Goal: Task Accomplishment & Management: Complete application form

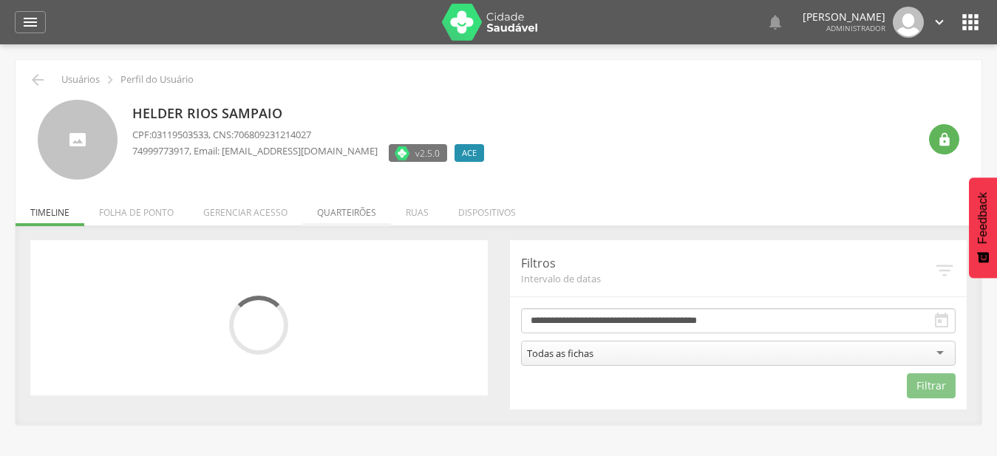
click at [366, 214] on li "Quarteirões" at bounding box center [346, 208] width 89 height 35
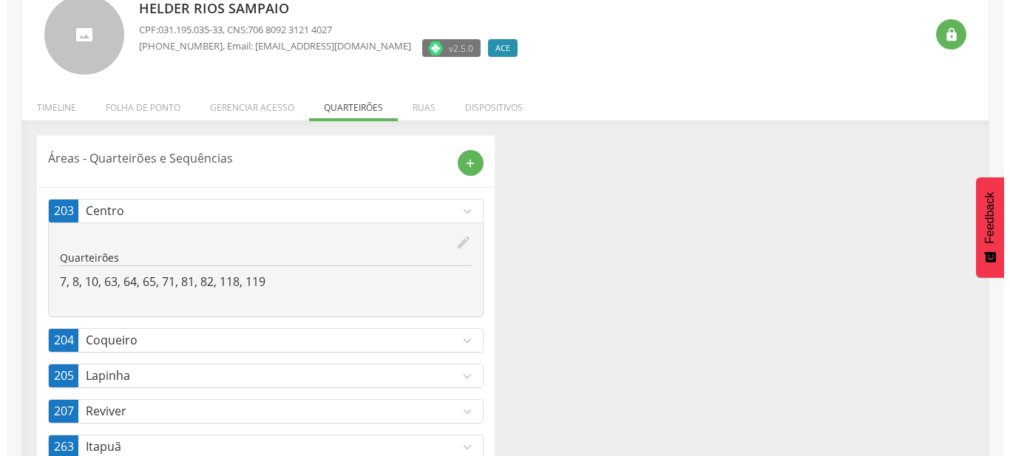
scroll to position [149, 0]
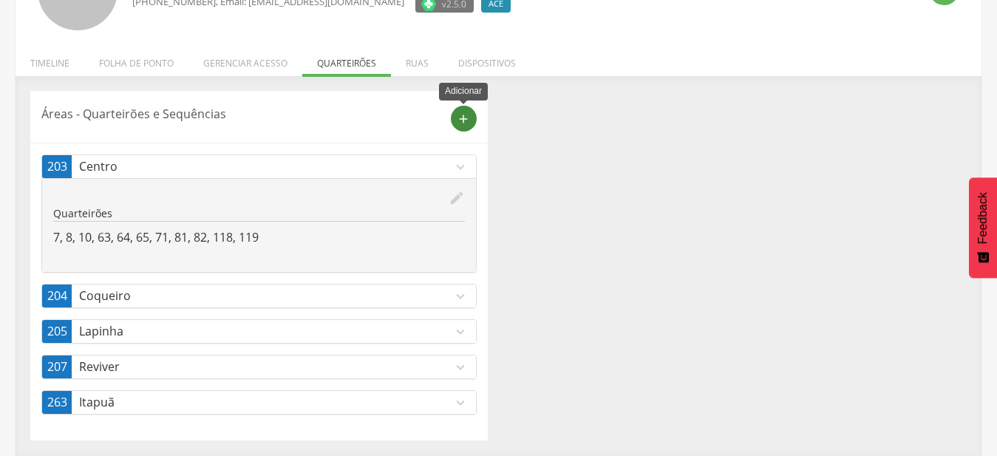
click at [466, 118] on icon "add" at bounding box center [463, 118] width 13 height 13
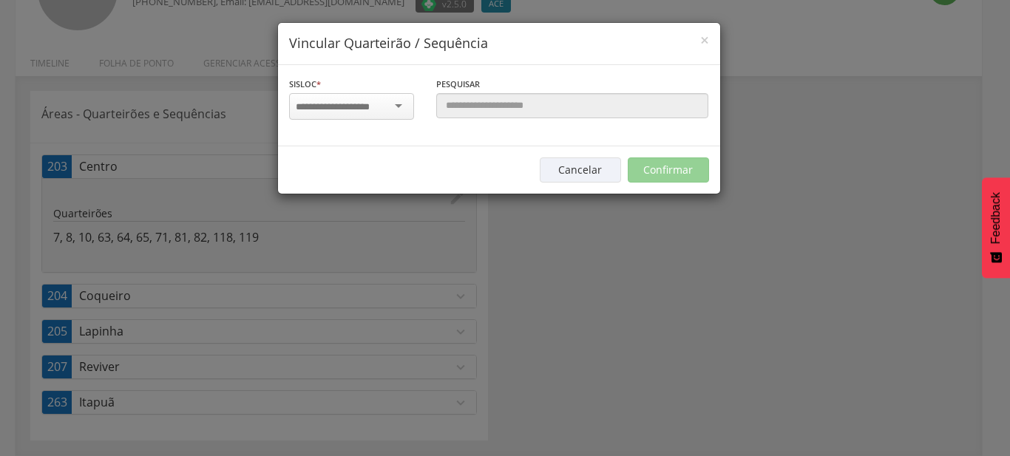
click at [374, 104] on input "select-one" at bounding box center [342, 107] width 93 height 13
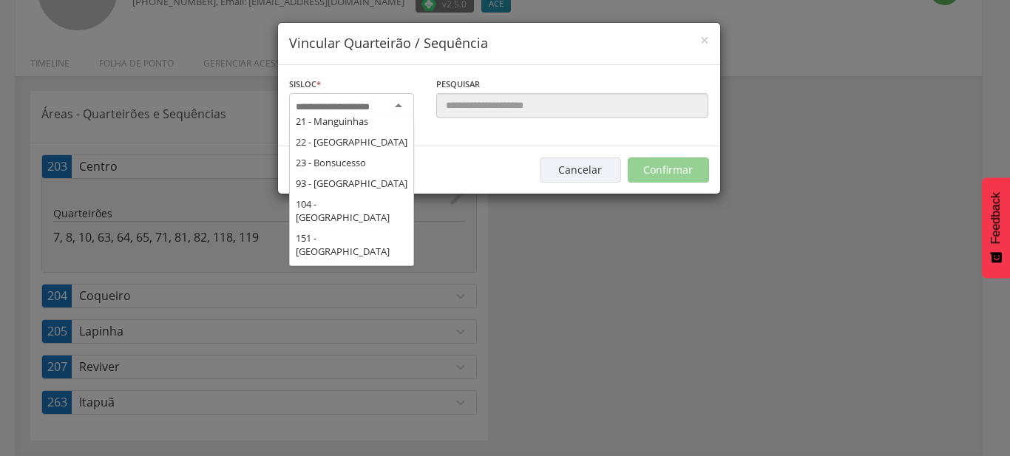
scroll to position [239, 0]
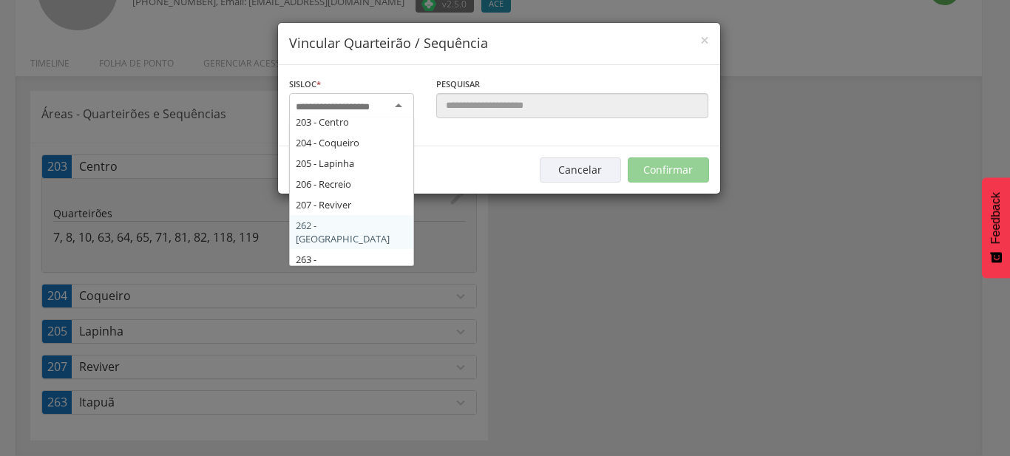
click at [341, 146] on div "Sisloc * 17 - Angico 18 - [GEOGRAPHIC_DATA] 19 - [GEOGRAPHIC_DATA] 21 - [GEOGRA…" at bounding box center [499, 105] width 442 height 81
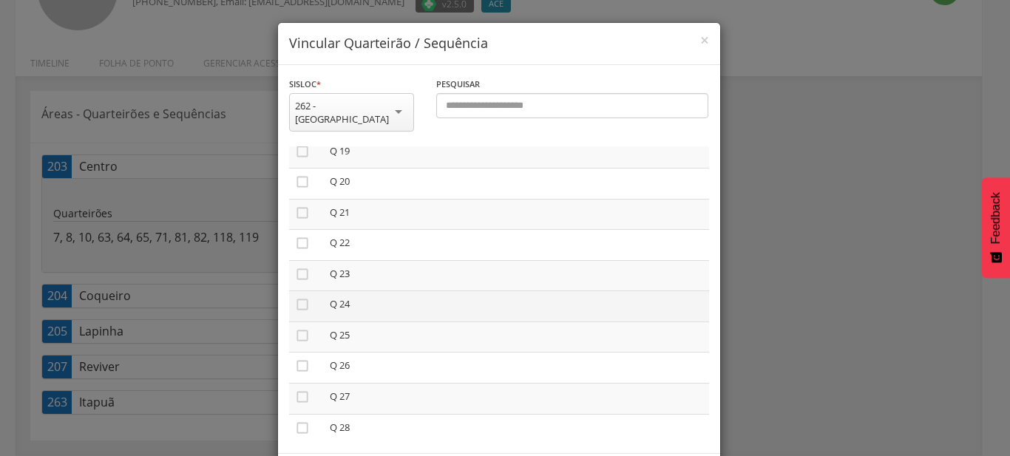
scroll to position [674, 0]
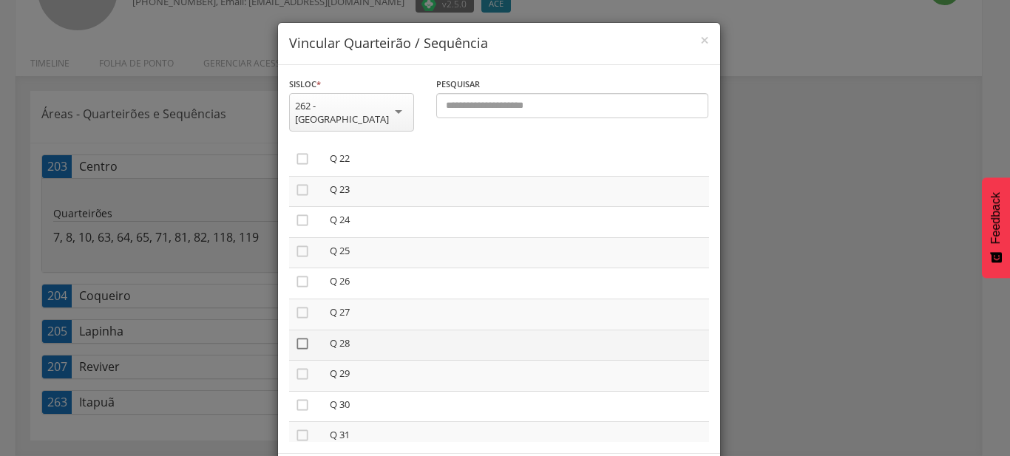
click at [295, 336] on icon "" at bounding box center [302, 343] width 15 height 15
click at [295, 367] on icon "" at bounding box center [302, 374] width 15 height 15
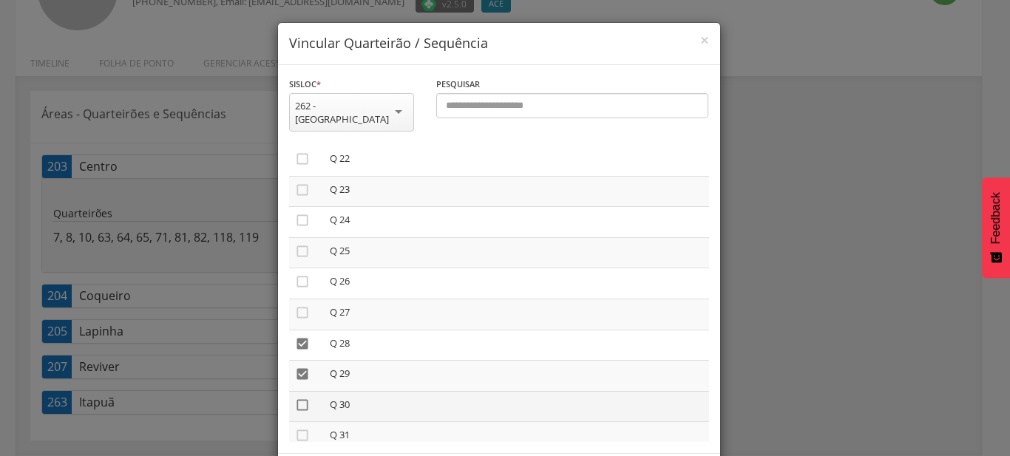
click at [296, 398] on icon "" at bounding box center [302, 405] width 15 height 15
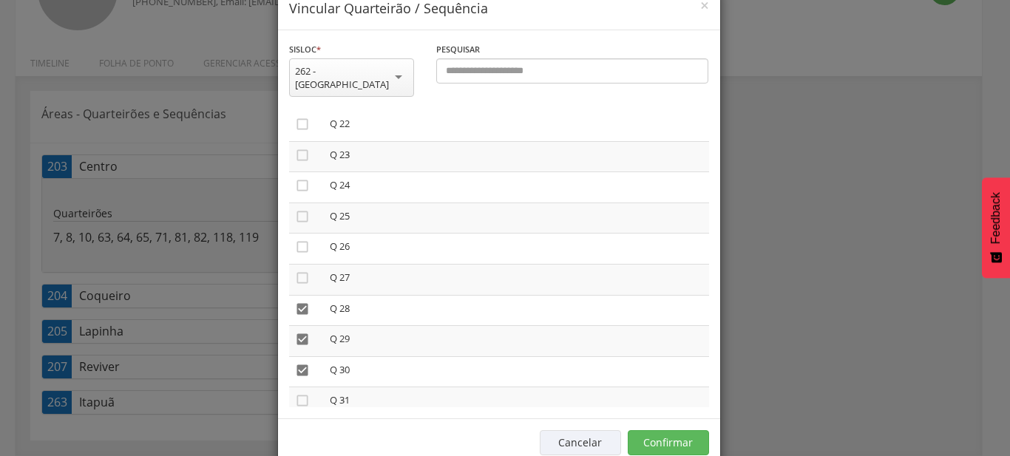
scroll to position [55, 0]
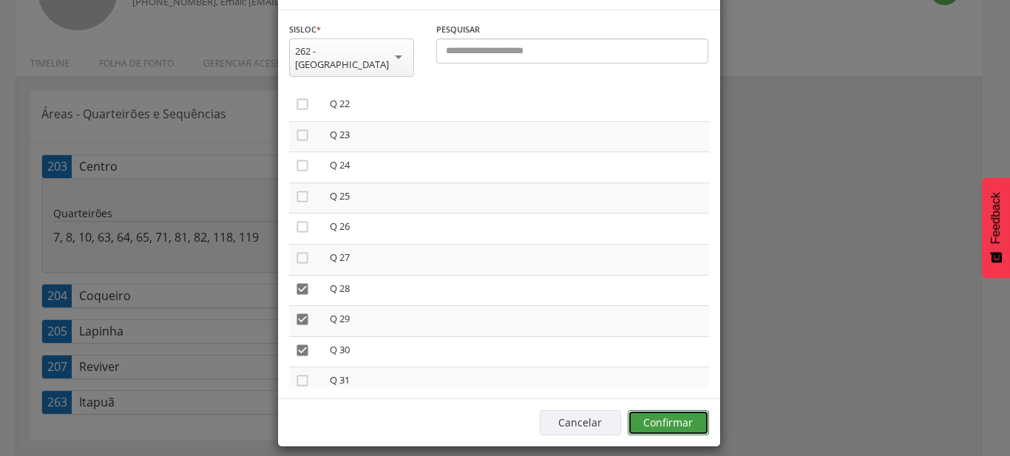
click at [683, 410] on button "Confirmar" at bounding box center [668, 422] width 81 height 25
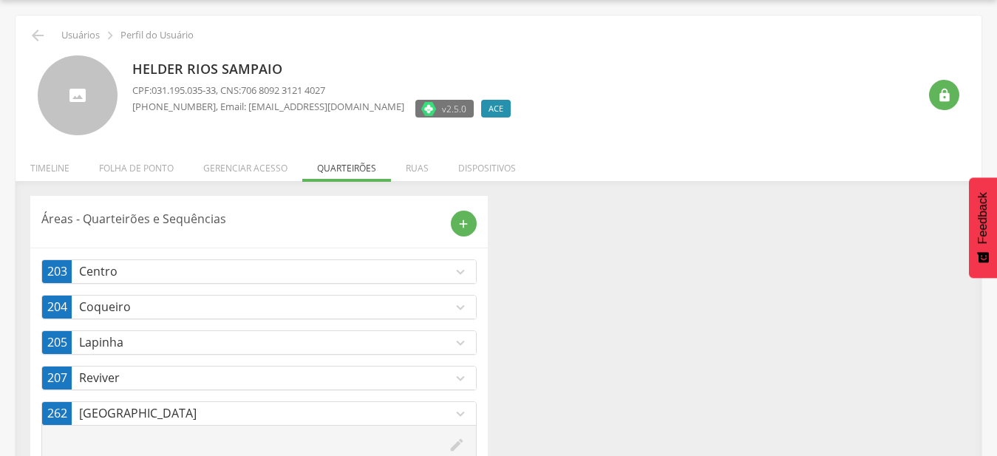
scroll to position [185, 0]
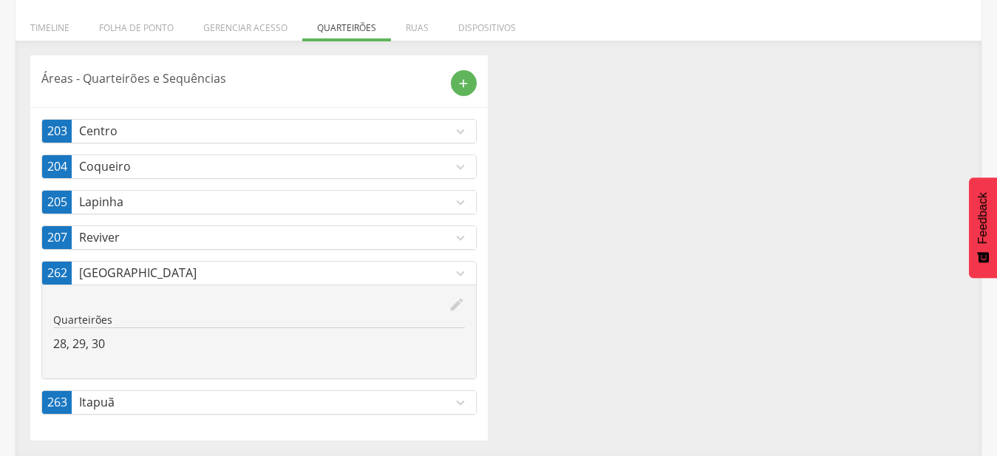
click at [382, 283] on link "262 [GEOGRAPHIC_DATA] expand_more" at bounding box center [259, 273] width 434 height 23
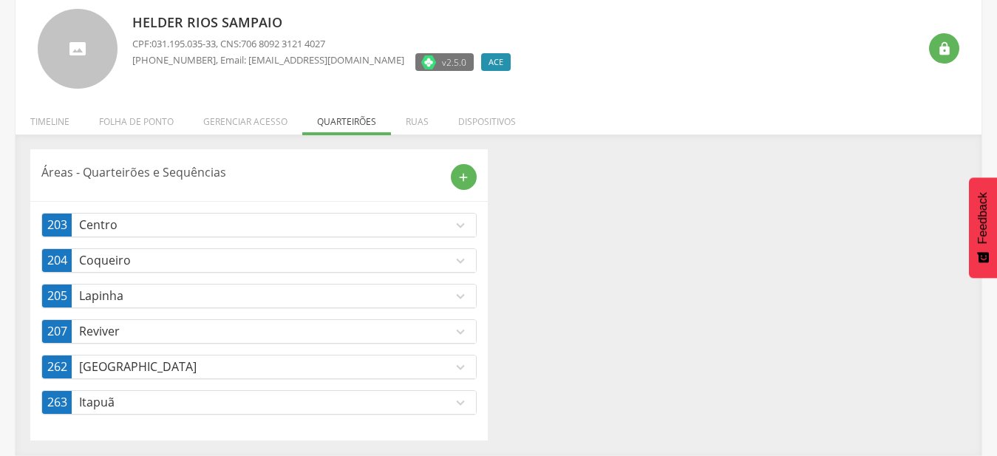
scroll to position [91, 0]
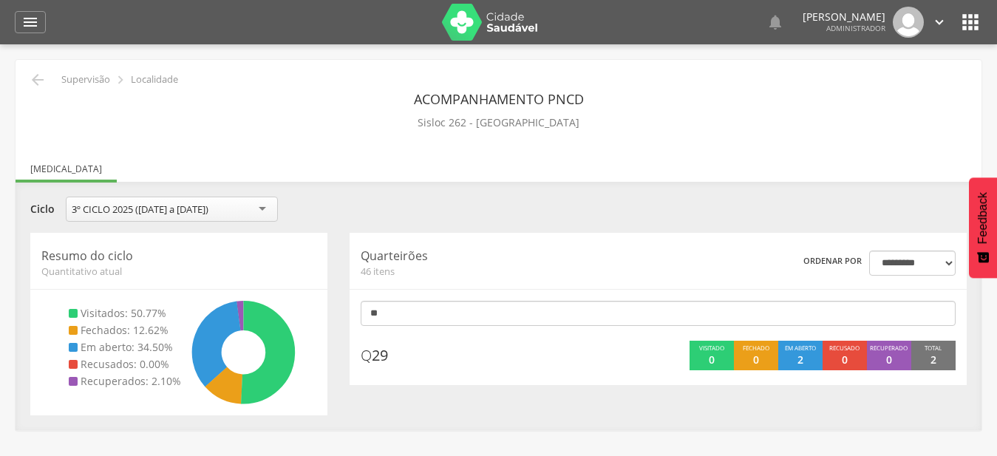
type input "*"
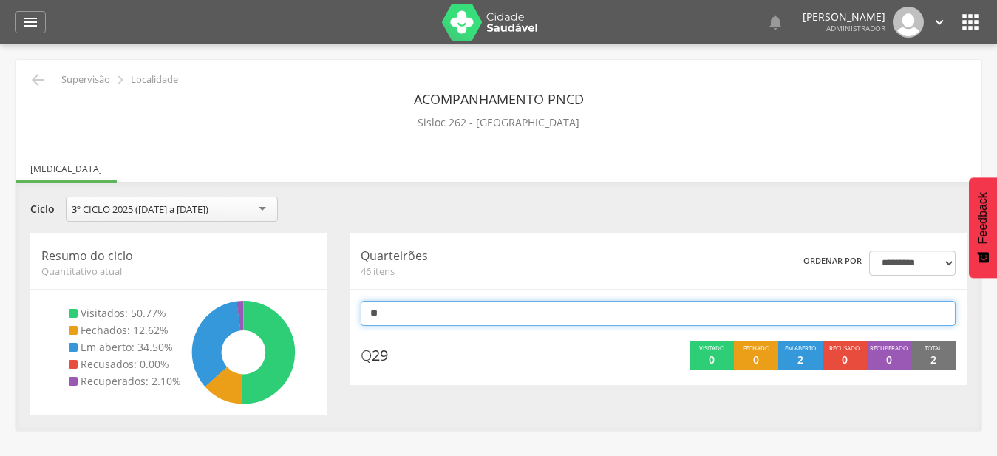
scroll to position [44, 0]
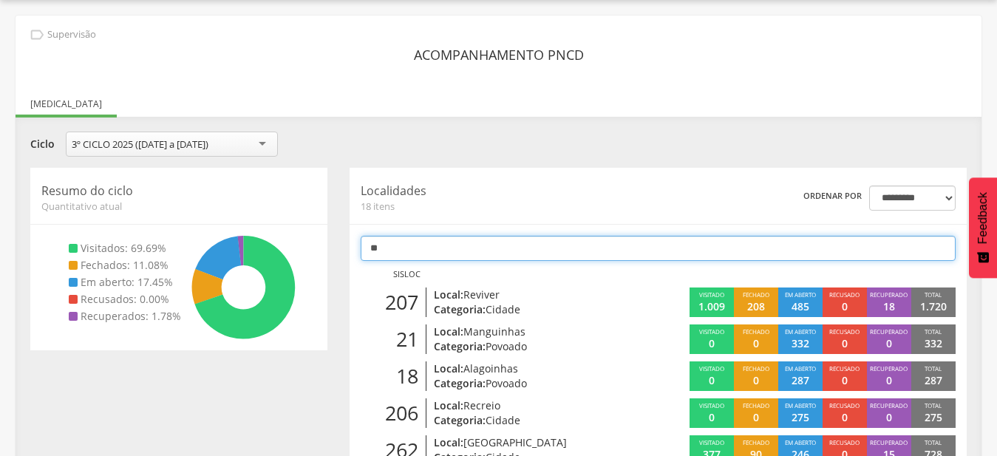
type input "*"
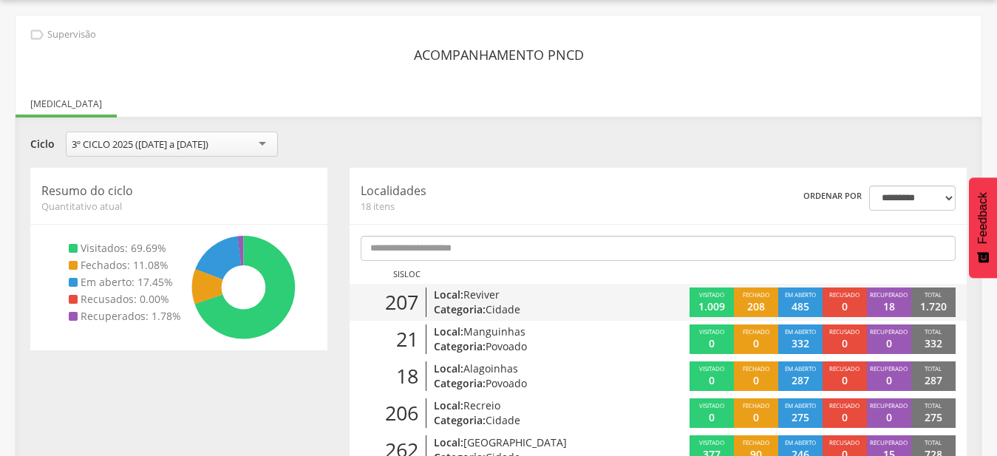
click at [521, 305] on p "Categoria: Cidade" at bounding box center [531, 309] width 195 height 15
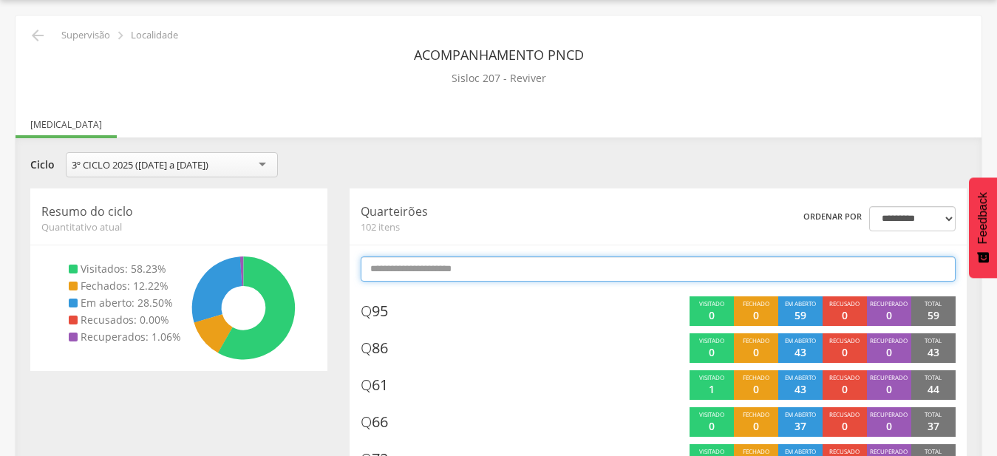
click at [521, 269] on input "text" at bounding box center [658, 268] width 595 height 25
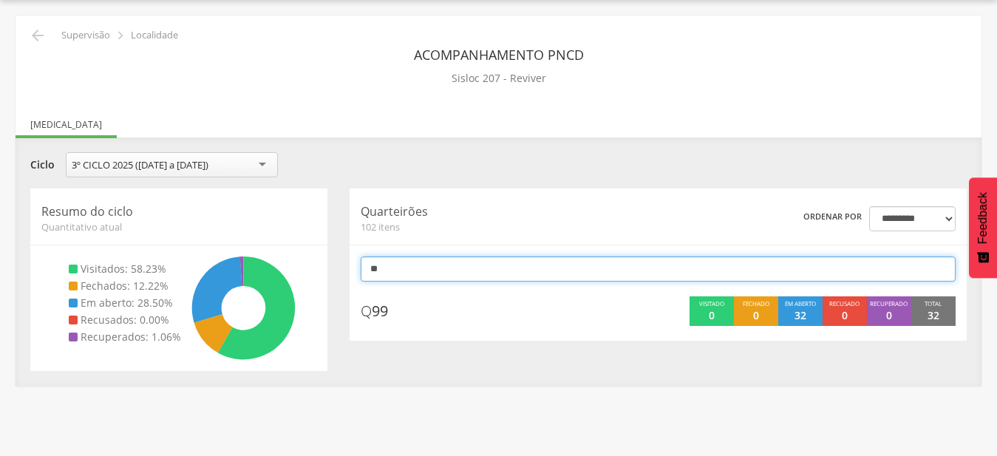
type input "*"
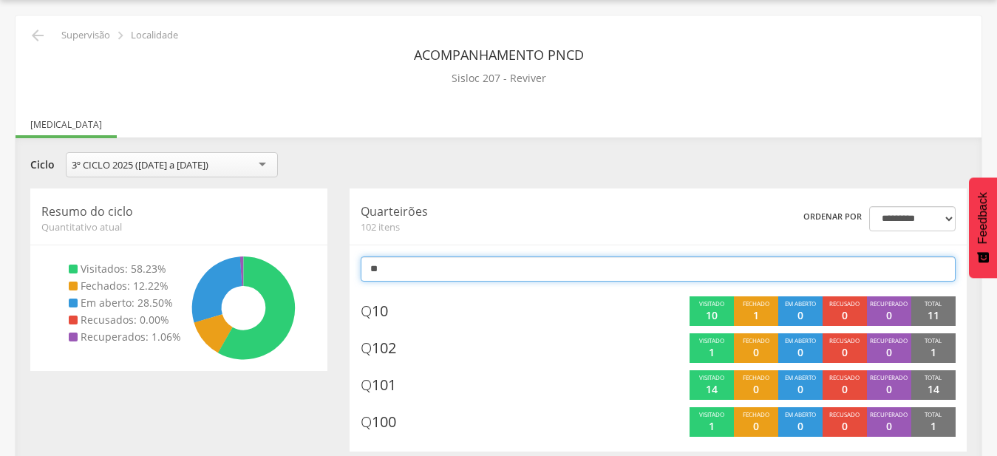
type input "*"
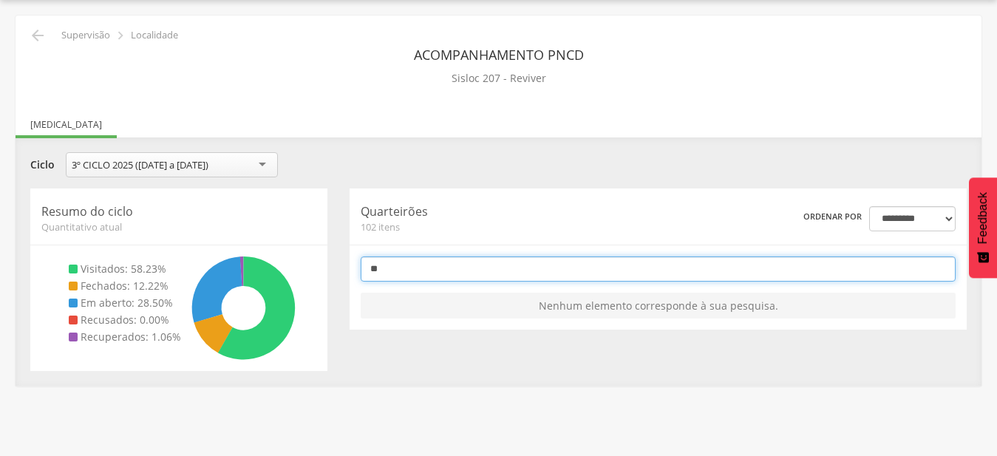
type input "*"
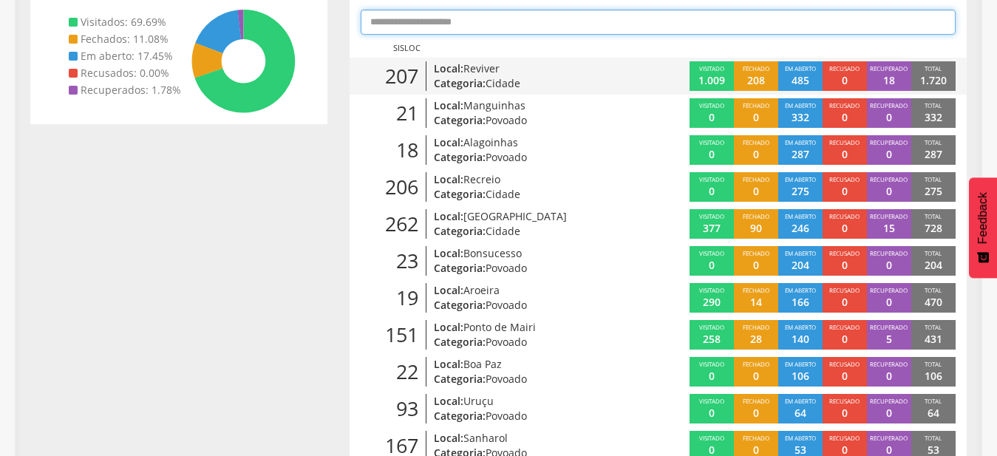
scroll to position [44, 0]
